Goal: Task Accomplishment & Management: Use online tool/utility

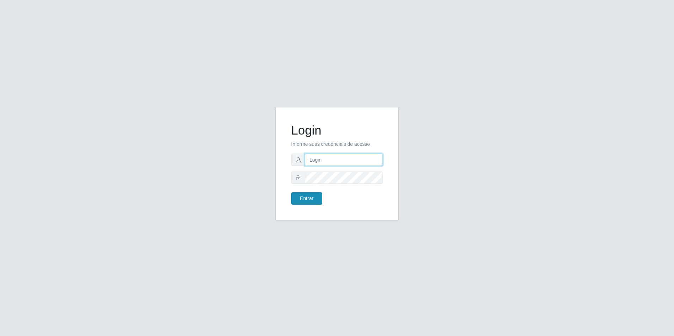
type input "[EMAIL_ADDRESS][DOMAIN_NAME]"
click at [312, 198] on button "Entrar" at bounding box center [306, 198] width 31 height 12
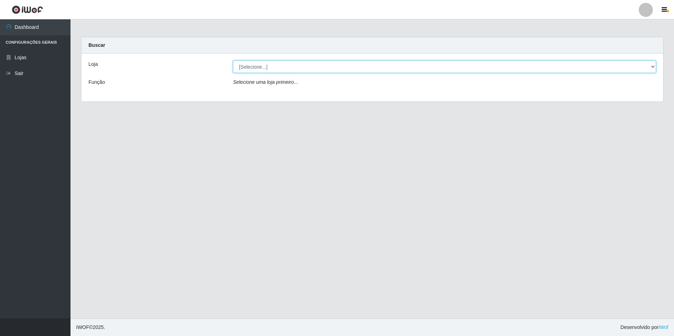
click at [341, 68] on select "[Selecione...] Extrabom - Loja 57 Anchieta" at bounding box center [444, 67] width 423 height 12
click at [331, 68] on select "[Selecione...] Extrabom - Loja 57 Anchieta" at bounding box center [444, 67] width 423 height 12
select select "470"
click at [233, 61] on select "[Selecione...] Extrabom - Loja 57 Anchieta" at bounding box center [444, 67] width 423 height 12
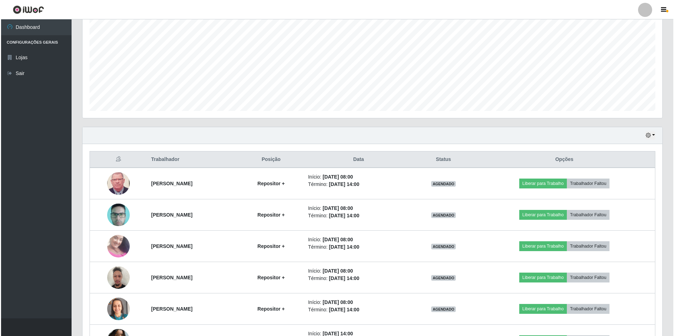
scroll to position [176, 0]
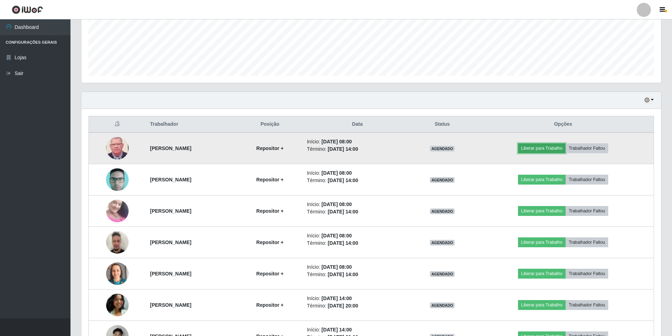
click at [555, 150] on button "Liberar para Trabalho" at bounding box center [542, 148] width 48 height 10
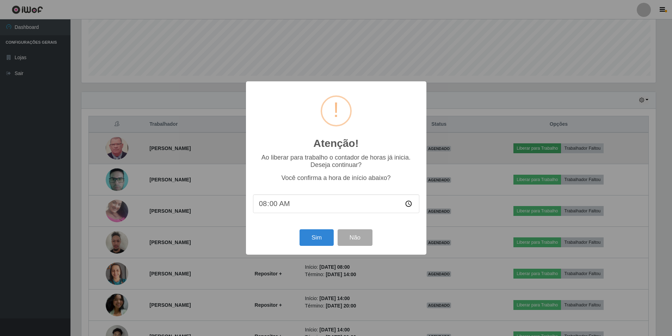
scroll to position [146, 576]
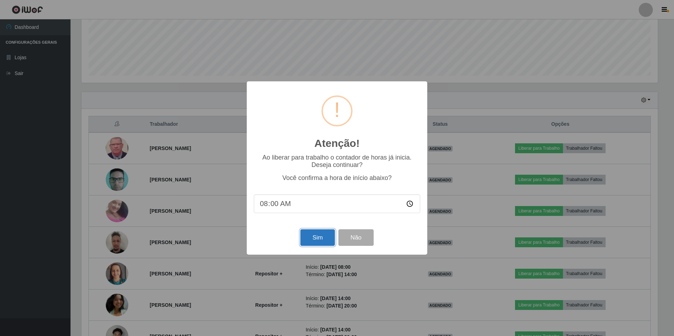
click at [324, 243] on button "Sim" at bounding box center [317, 237] width 34 height 17
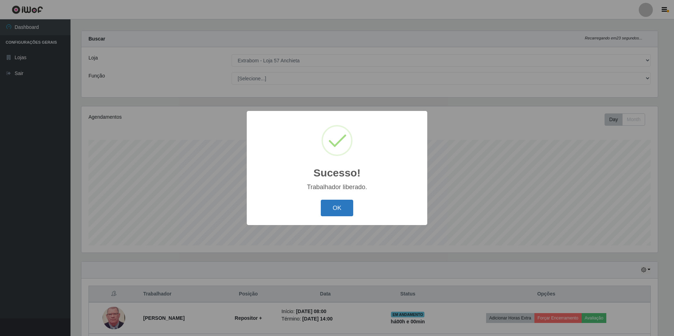
click at [346, 205] on button "OK" at bounding box center [337, 208] width 33 height 17
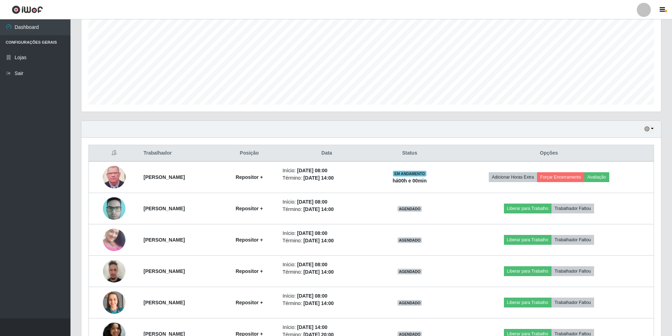
scroll to position [182, 0]
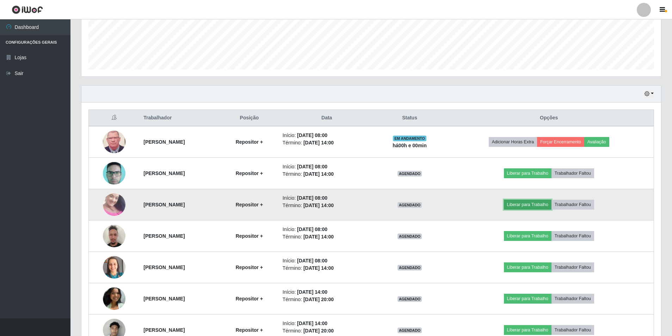
click at [538, 207] on button "Liberar para Trabalho" at bounding box center [528, 205] width 48 height 10
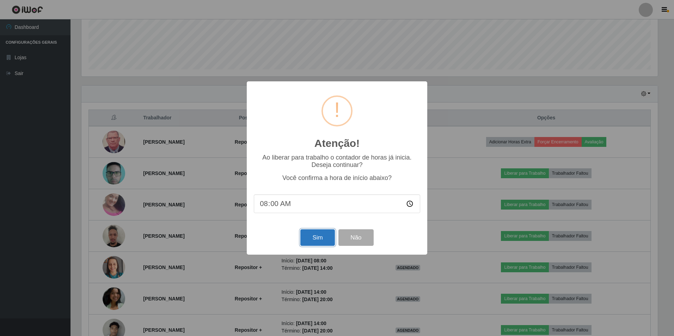
click at [319, 232] on button "Sim" at bounding box center [317, 237] width 34 height 17
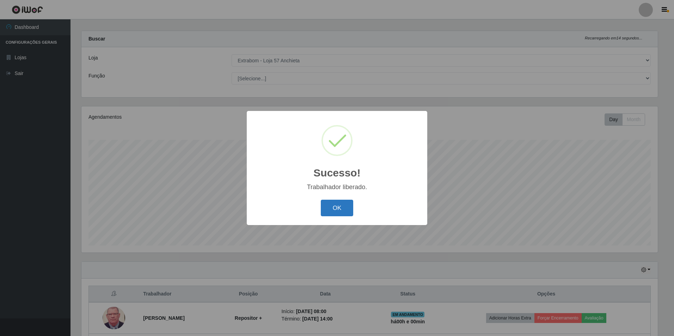
click at [326, 211] on button "OK" at bounding box center [337, 208] width 33 height 17
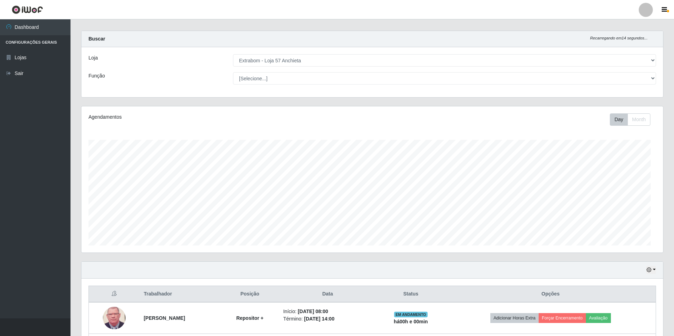
scroll to position [146, 579]
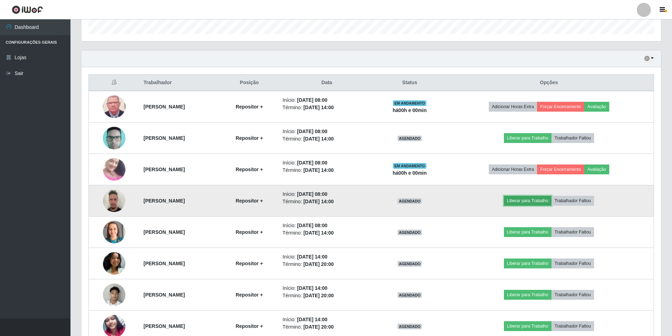
click at [533, 199] on button "Liberar para Trabalho" at bounding box center [528, 201] width 48 height 10
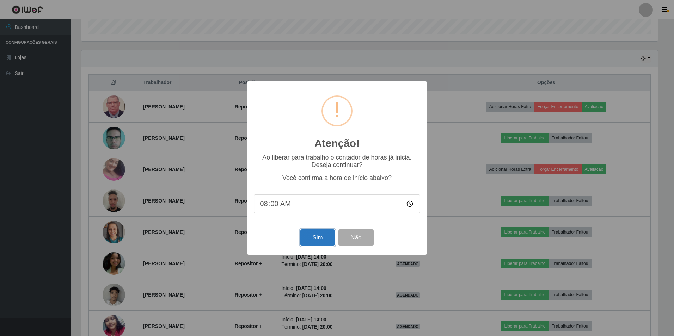
click at [319, 237] on button "Sim" at bounding box center [317, 237] width 34 height 17
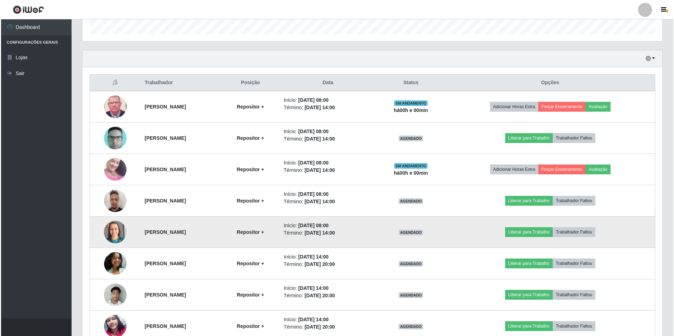
scroll to position [0, 0]
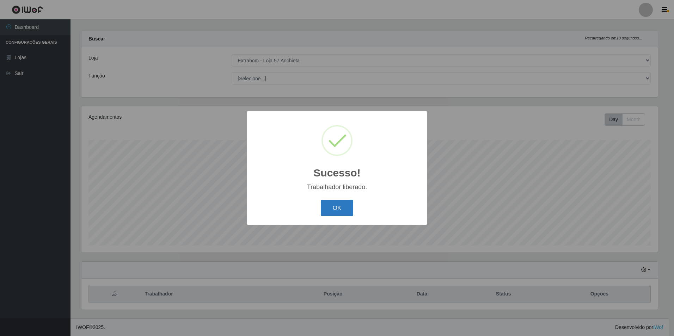
click at [338, 200] on button "OK" at bounding box center [337, 208] width 33 height 17
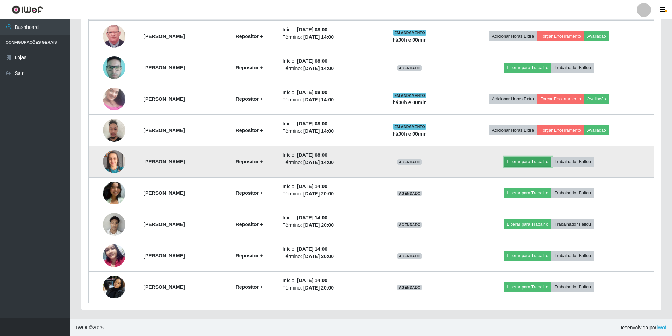
click at [523, 162] on button "Liberar para Trabalho" at bounding box center [528, 162] width 48 height 10
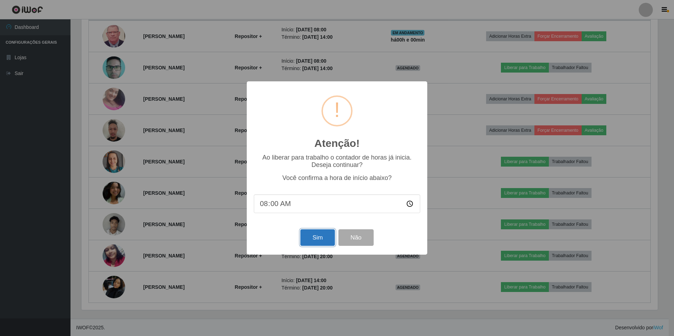
click at [321, 238] on button "Sim" at bounding box center [317, 237] width 34 height 17
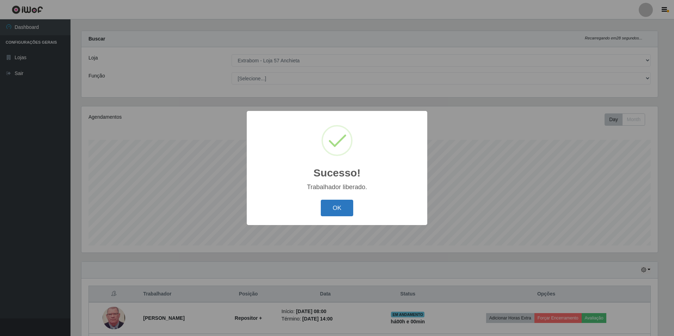
click at [344, 210] on button "OK" at bounding box center [337, 208] width 33 height 17
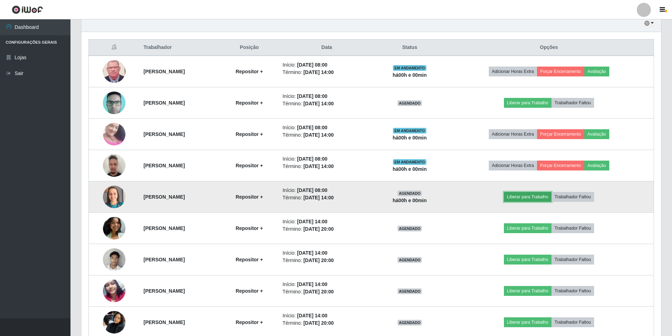
click at [527, 196] on button "Liberar para Trabalho" at bounding box center [528, 197] width 48 height 10
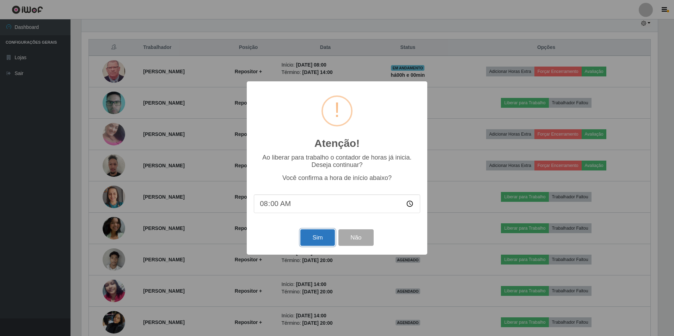
click at [325, 236] on button "Sim" at bounding box center [317, 237] width 34 height 17
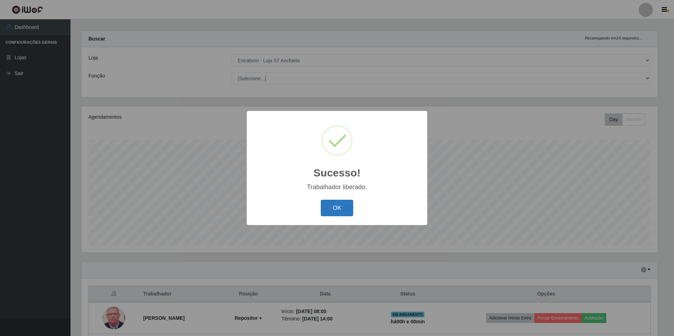
click at [341, 204] on button "OK" at bounding box center [337, 208] width 33 height 17
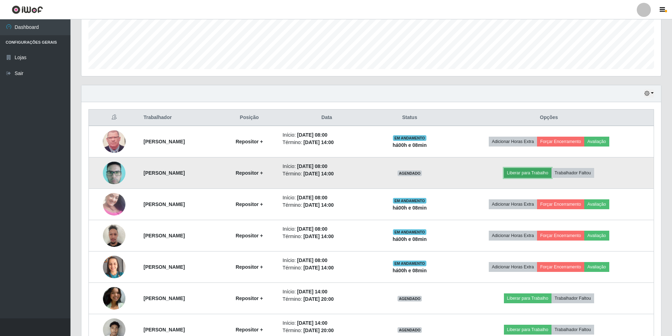
click at [543, 173] on button "Liberar para Trabalho" at bounding box center [528, 173] width 48 height 10
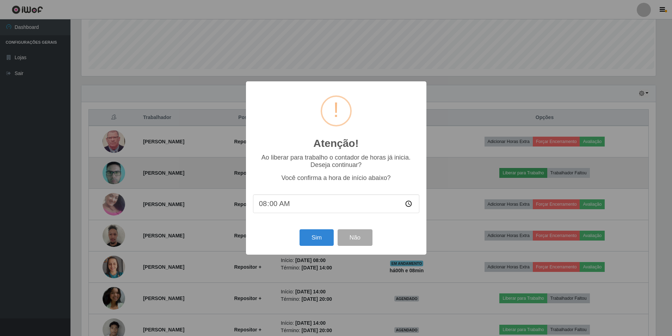
scroll to position [146, 576]
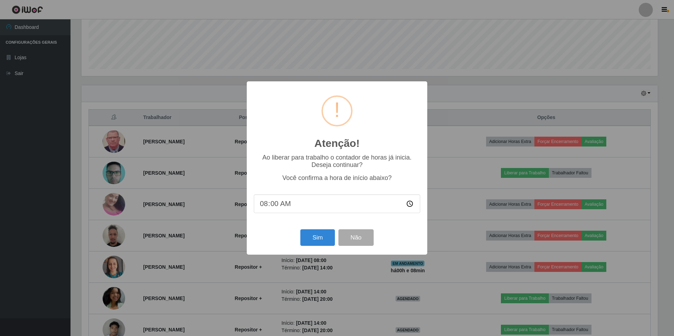
click at [275, 206] on input "08:00" at bounding box center [337, 203] width 166 height 19
type input "08:09"
click at [312, 241] on button "Sim" at bounding box center [317, 237] width 34 height 17
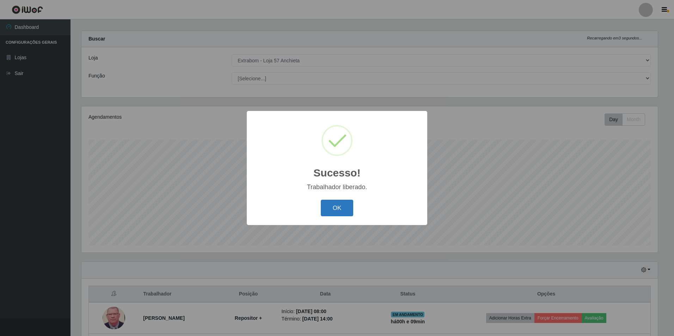
click at [327, 203] on button "OK" at bounding box center [337, 208] width 33 height 17
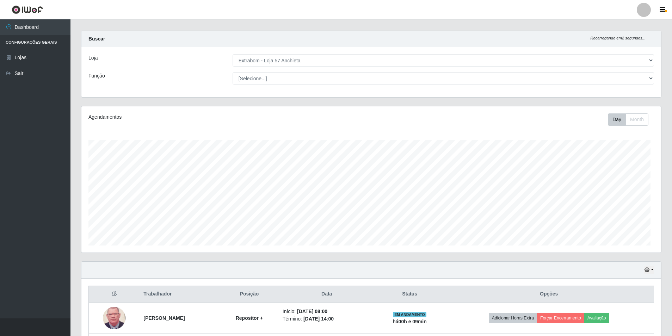
scroll to position [182, 0]
